Goal: Transaction & Acquisition: Purchase product/service

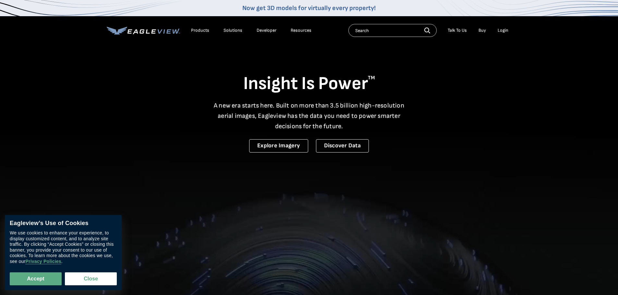
click at [502, 25] on div "Search Talk To Us Buy Login" at bounding box center [429, 30] width 163 height 13
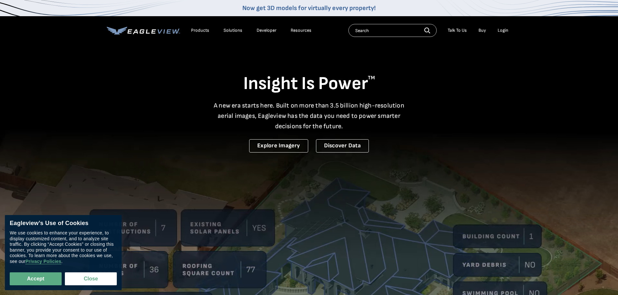
click at [503, 29] on div "Login" at bounding box center [502, 31] width 11 height 6
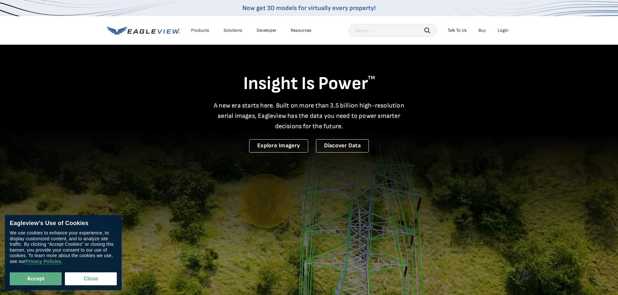
click at [501, 30] on div "Login" at bounding box center [502, 31] width 11 height 6
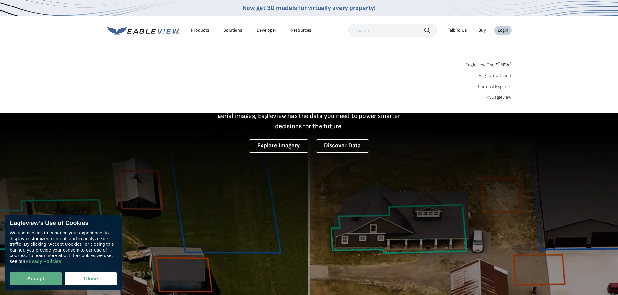
drag, startPoint x: 385, startPoint y: 33, endPoint x: 495, endPoint y: 96, distance: 126.9
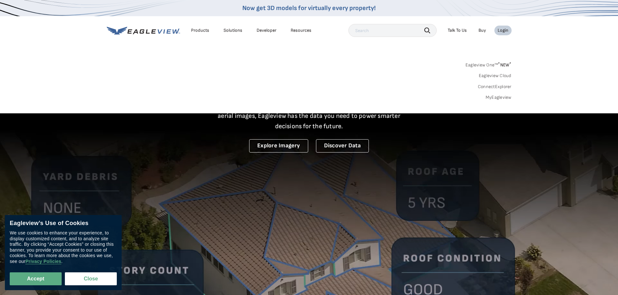
click at [495, 96] on link "MyEagleview" at bounding box center [498, 98] width 26 height 6
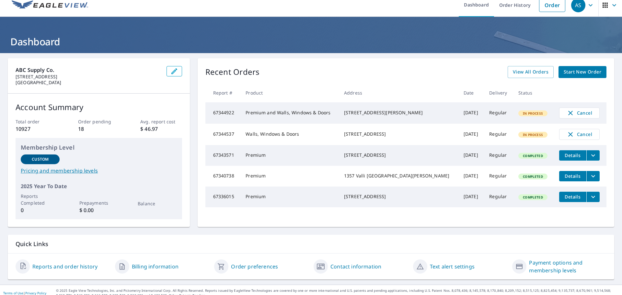
scroll to position [13, 0]
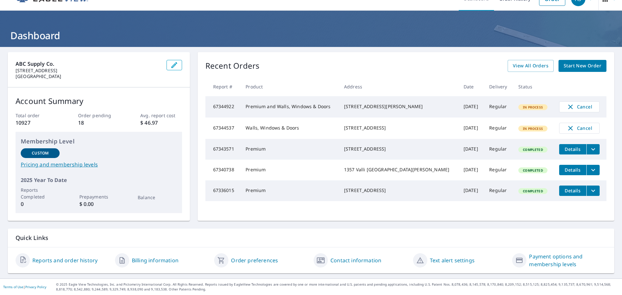
click at [84, 259] on link "Reports and order history" at bounding box center [64, 261] width 65 height 8
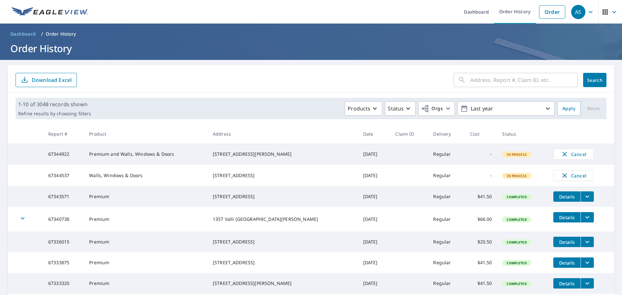
click at [509, 82] on input "text" at bounding box center [525, 80] width 108 height 18
drag, startPoint x: 509, startPoint y: 82, endPoint x: 540, endPoint y: 15, distance: 73.7
click at [542, 15] on link "Order" at bounding box center [552, 12] width 26 height 14
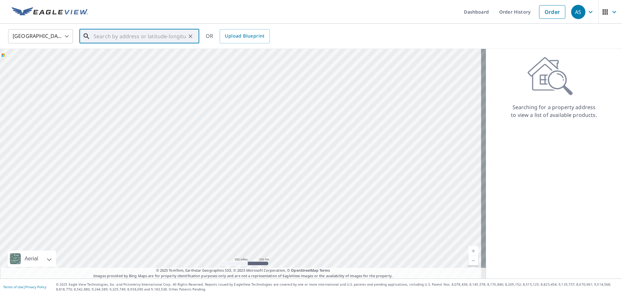
paste input "212 Saint Benedict Pevely, MO 63070"
click at [134, 57] on span "212 Saint Benedict" at bounding box center [143, 55] width 102 height 8
type input "212 Saint Benedict Pevely, MO 63070"
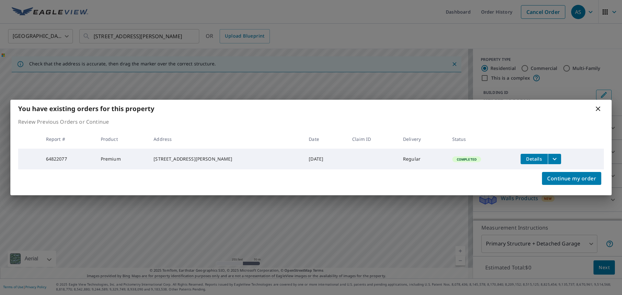
click at [598, 106] on icon at bounding box center [599, 109] width 8 height 8
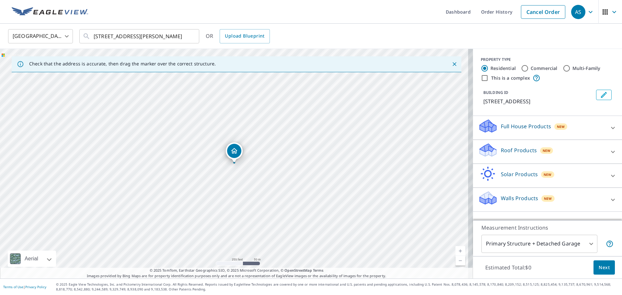
click at [589, 148] on div "Roof Products New" at bounding box center [542, 152] width 127 height 18
click at [589, 148] on div "Roof Products New" at bounding box center [544, 152] width 131 height 18
click at [606, 200] on div at bounding box center [614, 200] width 16 height 16
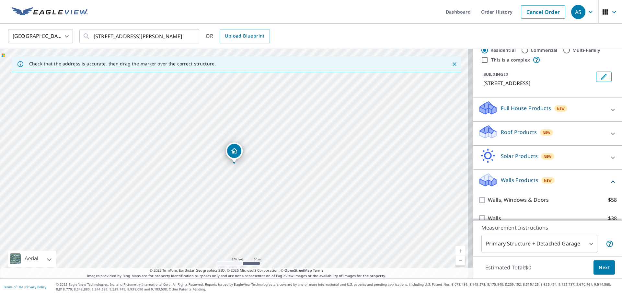
scroll to position [28, 0]
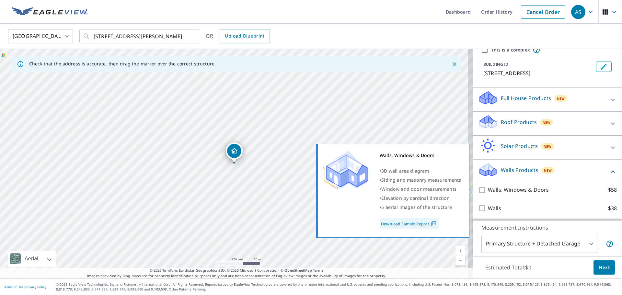
click at [510, 191] on p "Walls, Windows & Doors" at bounding box center [518, 190] width 61 height 8
click at [488, 191] on input "Walls, Windows & Doors $58" at bounding box center [484, 190] width 10 height 8
checkbox input "true"
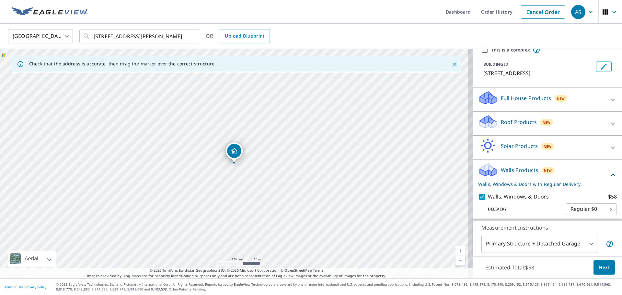
click at [599, 267] on span "Next" at bounding box center [604, 268] width 11 height 8
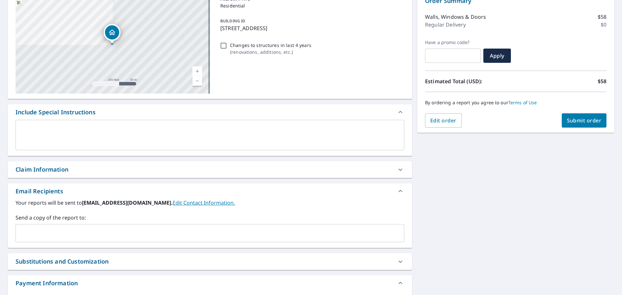
scroll to position [97, 0]
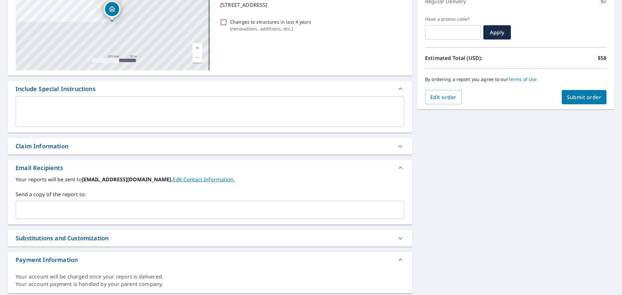
click at [94, 207] on input "text" at bounding box center [204, 210] width 373 height 12
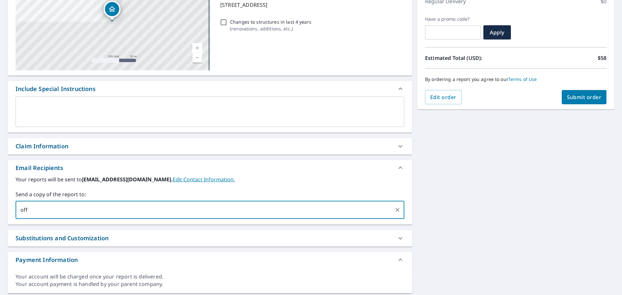
type input "office@redbirdroof.com"
click at [573, 101] on span "Submit order" at bounding box center [584, 97] width 35 height 7
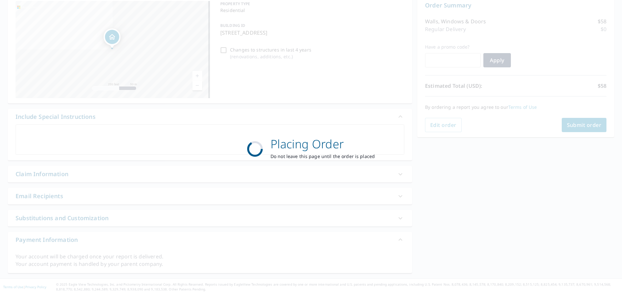
scroll to position [69, 0]
